Goal: Task Accomplishment & Management: Use online tool/utility

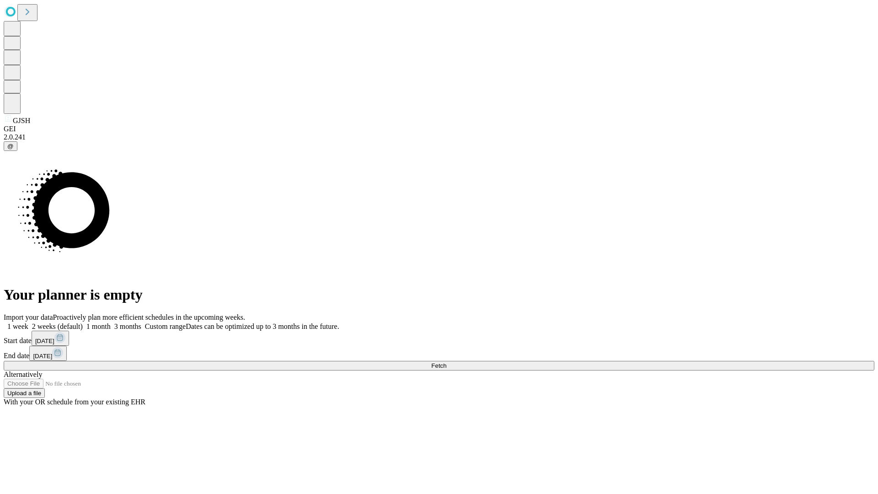
click at [709, 361] on button "Fetch" at bounding box center [439, 366] width 870 height 10
